Goal: Information Seeking & Learning: Learn about a topic

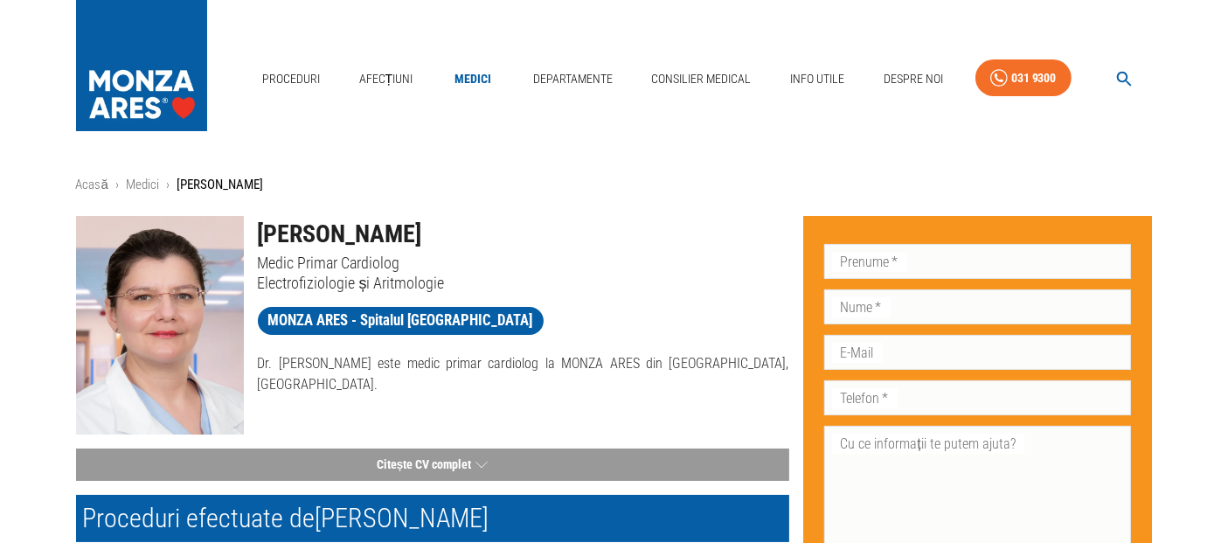
click at [1123, 80] on icon "button" at bounding box center [1125, 79] width 20 height 20
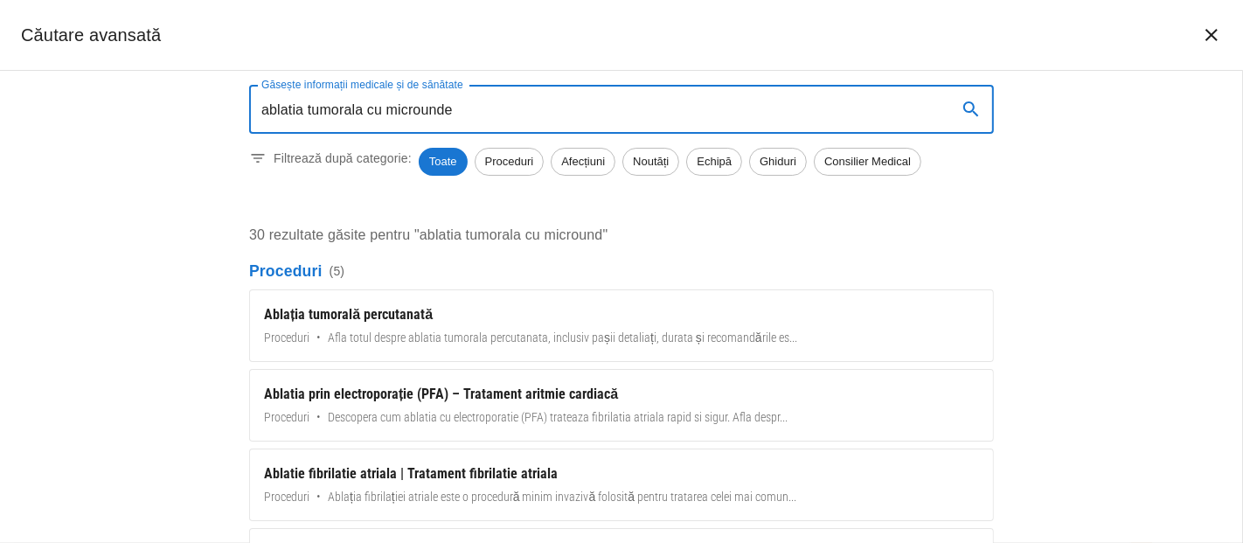
type input "ablatia tumorala cu microunde"
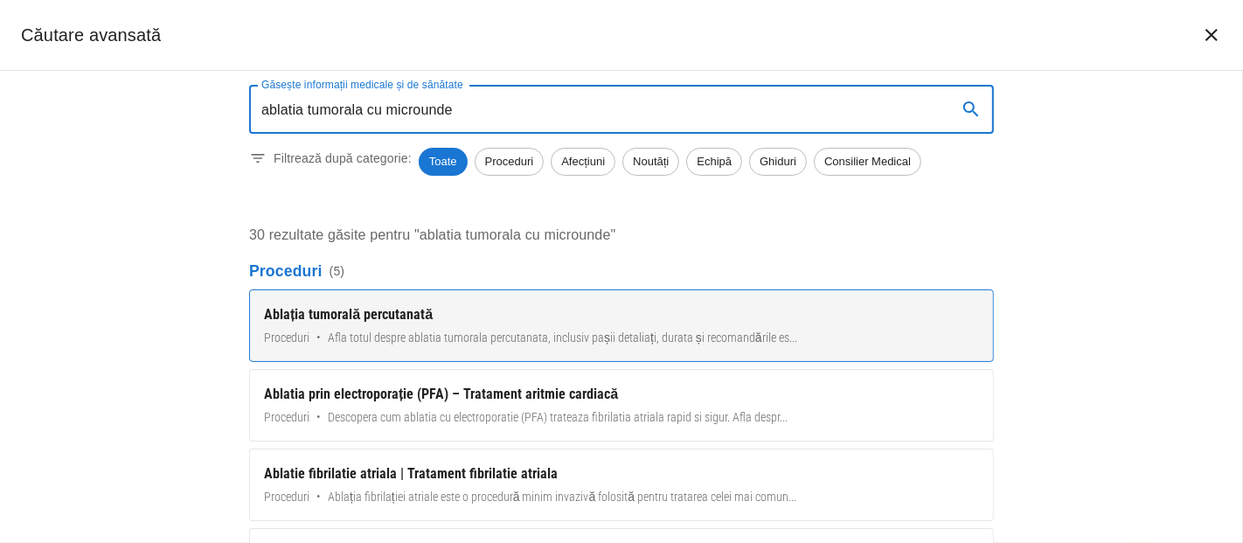
click at [389, 309] on div "Ablația tumorală percutanată" at bounding box center [621, 314] width 715 height 21
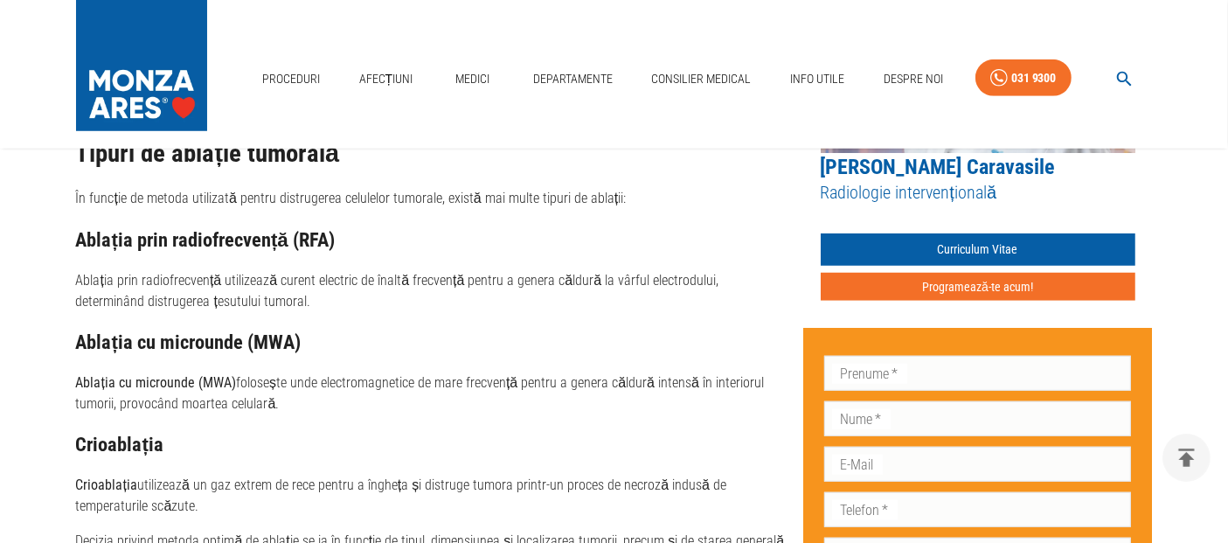
scroll to position [1359, 0]
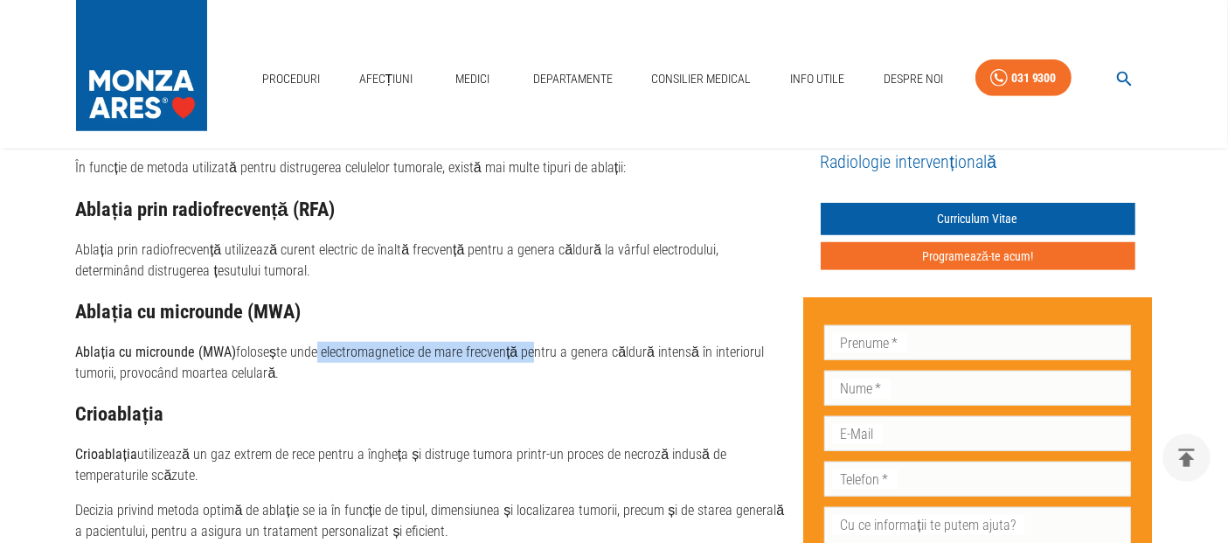
drag, startPoint x: 339, startPoint y: 356, endPoint x: 542, endPoint y: 358, distance: 202.8
click at [542, 358] on p "Ablația cu microunde (MWA) folosește unde electromagnetice de mare frecvență pe…" at bounding box center [432, 363] width 713 height 42
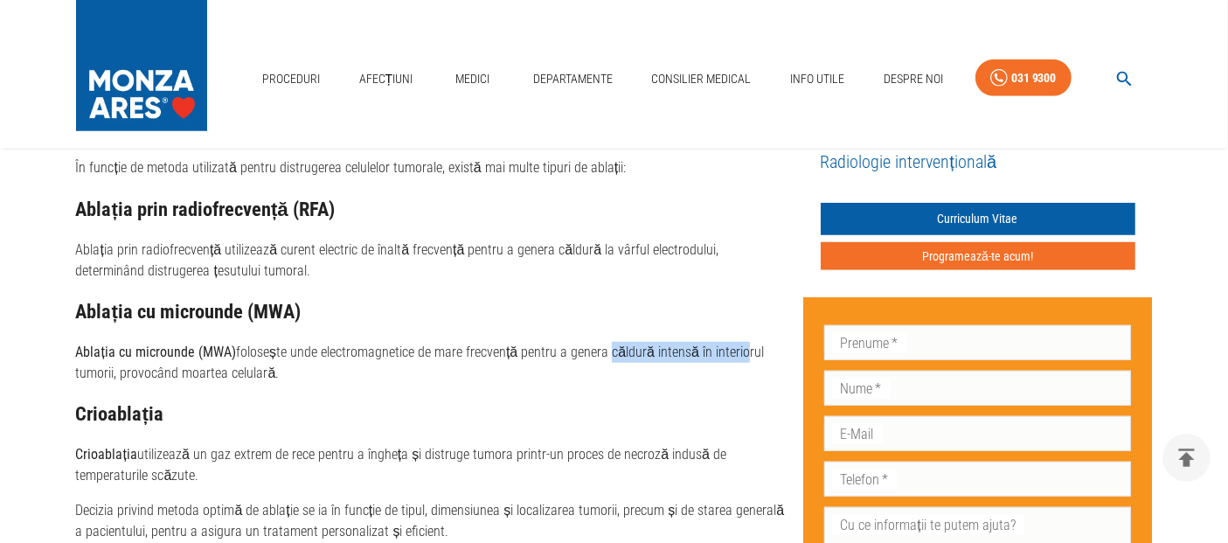
drag, startPoint x: 663, startPoint y: 355, endPoint x: 740, endPoint y: 355, distance: 76.9
click at [741, 355] on p "Ablația cu microunde (MWA) folosește unde electromagnetice de mare frecvență pe…" at bounding box center [432, 363] width 713 height 42
drag, startPoint x: 162, startPoint y: 365, endPoint x: 492, endPoint y: 372, distance: 330.5
click at [452, 371] on p "Ablația cu microunde (MWA) folosește unde electromagnetice de mare frecvență pe…" at bounding box center [432, 363] width 713 height 42
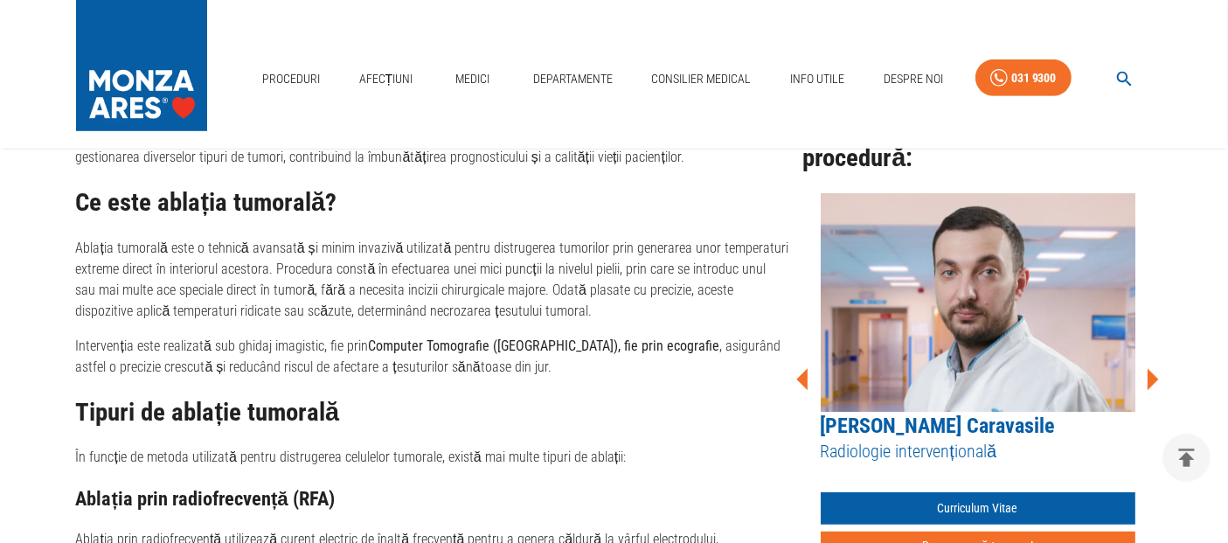
scroll to position [1165, 0]
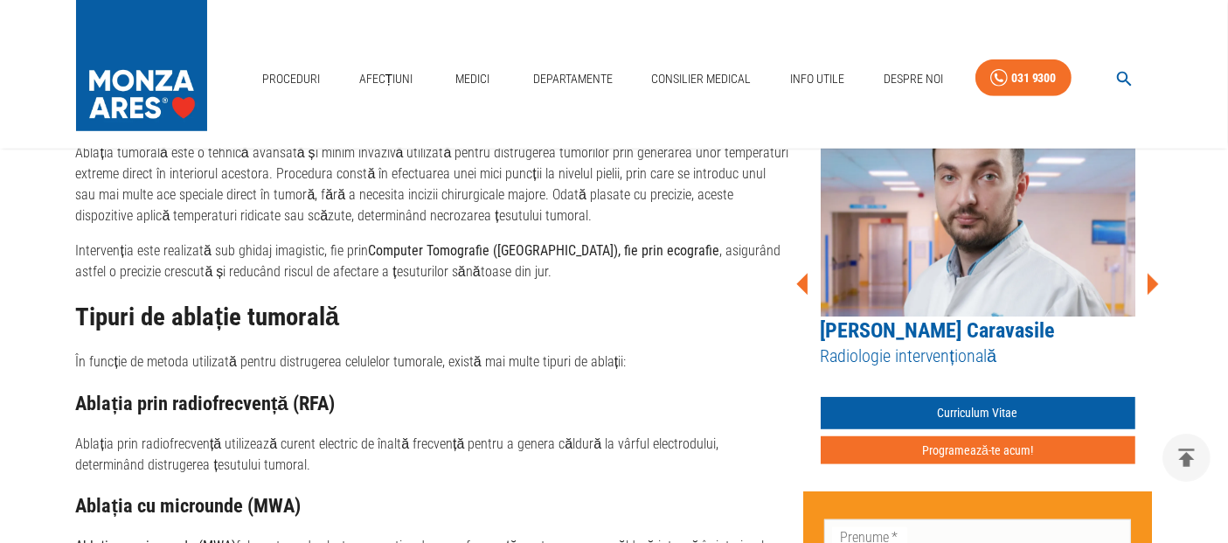
click at [1151, 274] on icon at bounding box center [1153, 284] width 11 height 22
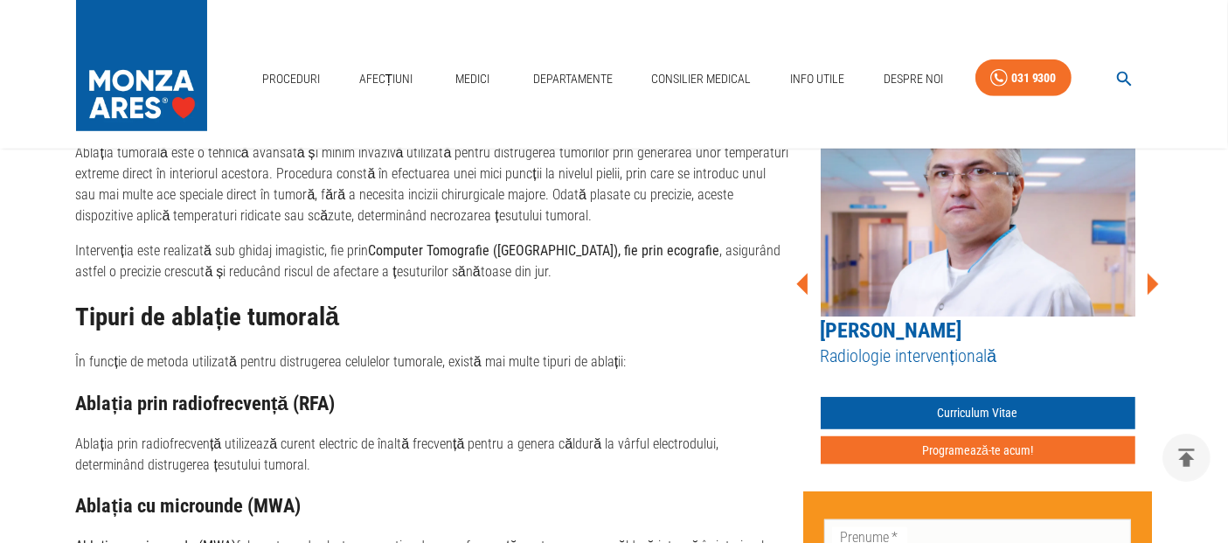
click at [1151, 275] on icon at bounding box center [1153, 284] width 11 height 22
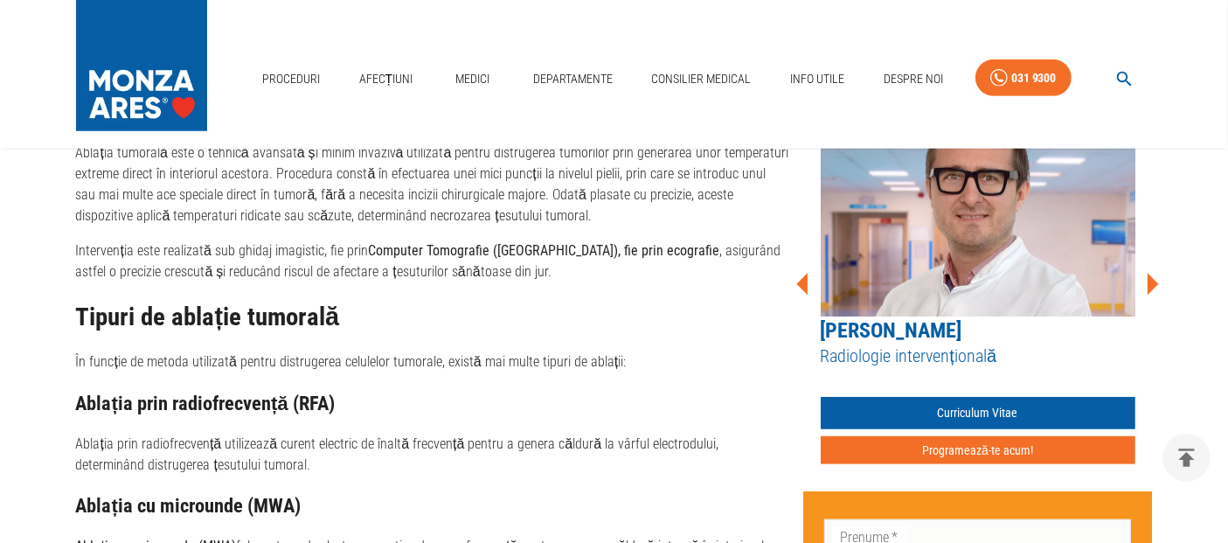
click at [1151, 275] on icon at bounding box center [1153, 284] width 11 height 22
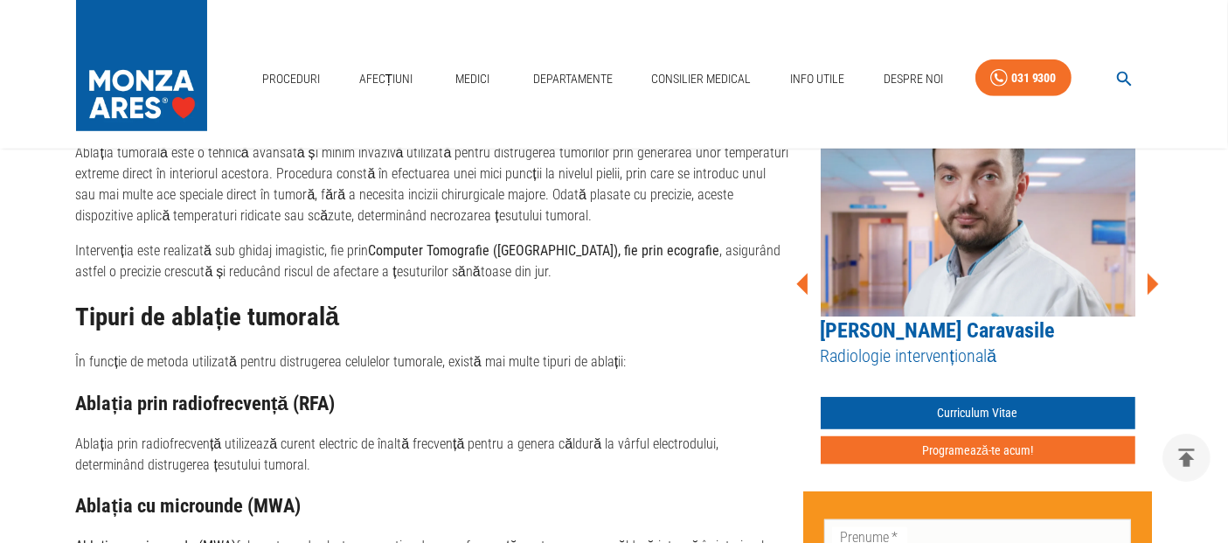
click at [1151, 275] on icon at bounding box center [1153, 284] width 11 height 22
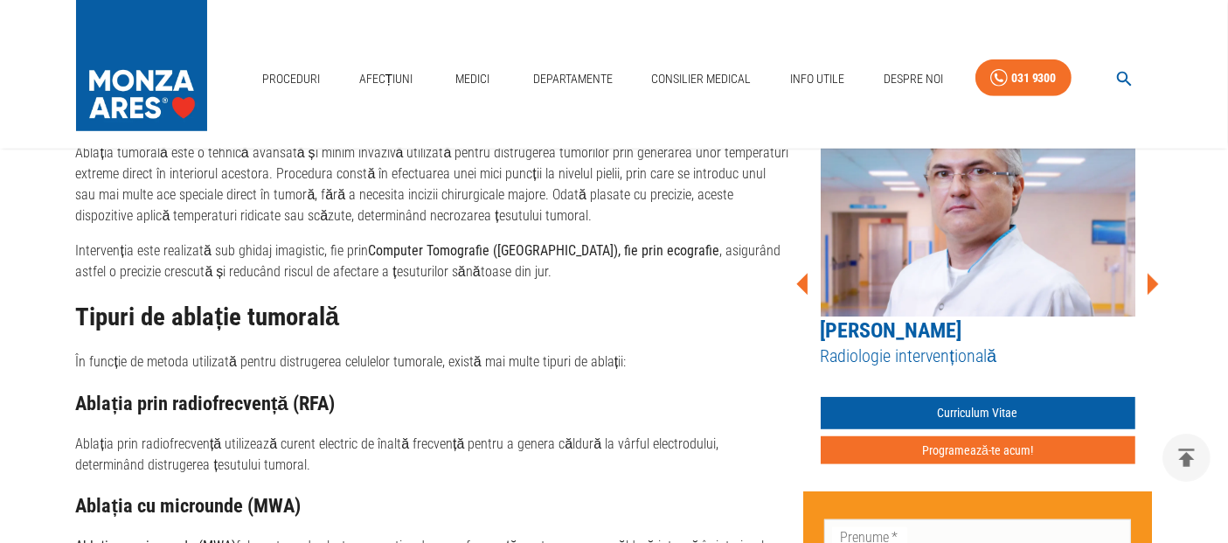
click at [1151, 275] on icon at bounding box center [1153, 284] width 11 height 22
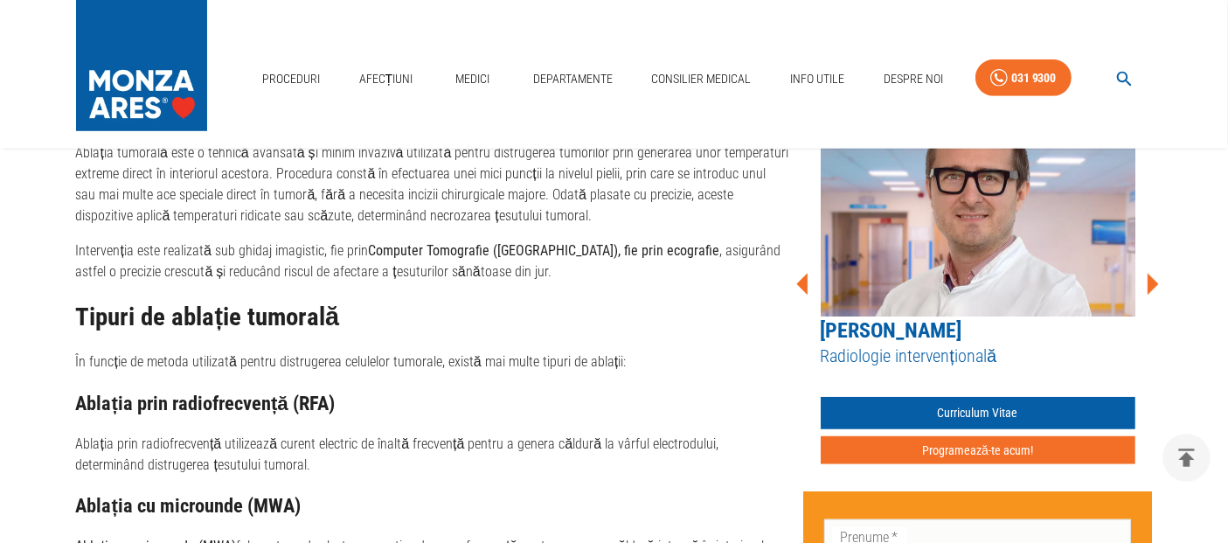
click at [1151, 275] on icon at bounding box center [1153, 284] width 11 height 22
